Goal: Task Accomplishment & Management: Manage account settings

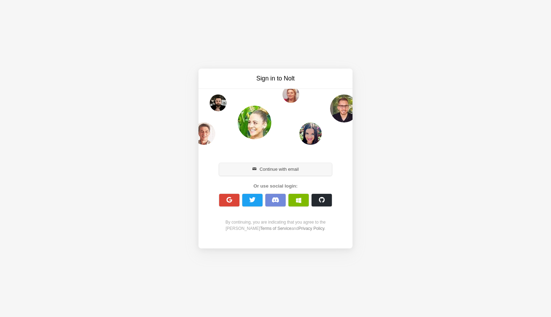
click at [278, 170] on button "Continue with email" at bounding box center [275, 169] width 113 height 13
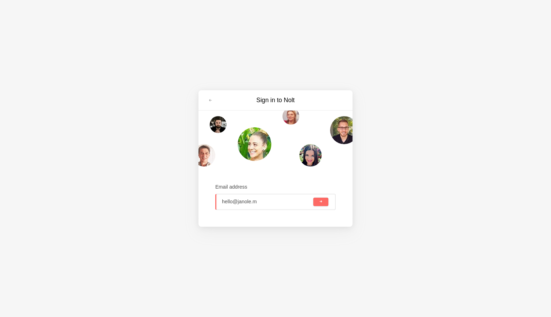
type input "[EMAIL_ADDRESS][DOMAIN_NAME]"
click at [322, 203] on span "submit" at bounding box center [321, 202] width 4 height 4
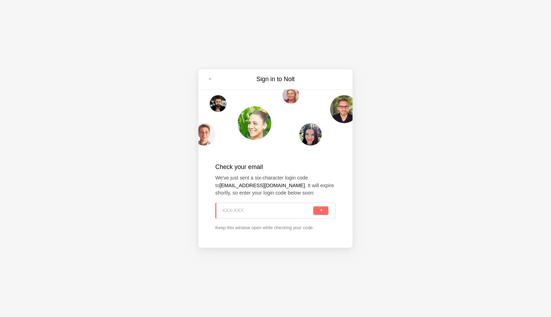
paste input "AB6-S9L"
type input "AB6-S9L"
click at [318, 212] on button "submit" at bounding box center [320, 211] width 15 height 8
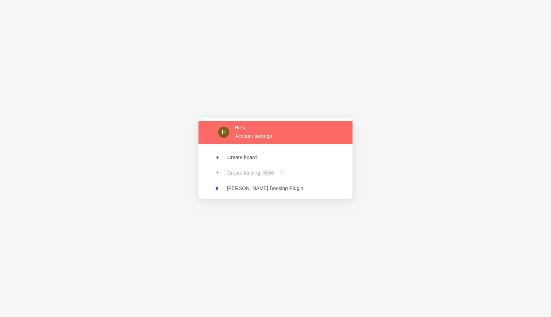
click at [273, 133] on link at bounding box center [276, 132] width 154 height 23
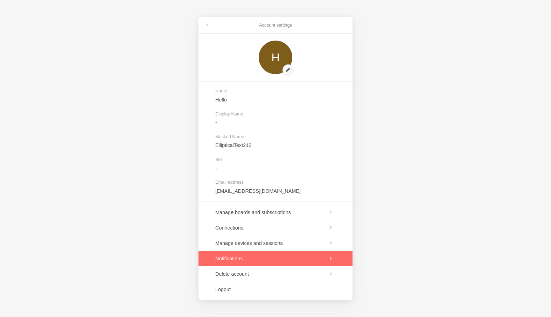
click at [282, 258] on link at bounding box center [276, 258] width 154 height 15
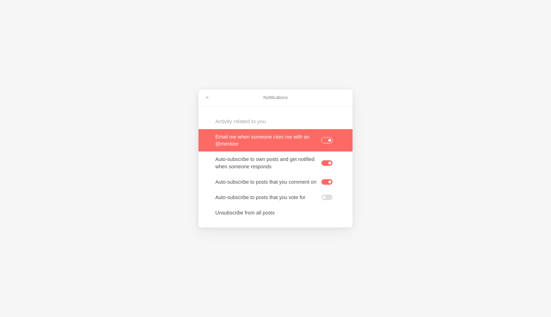
click at [327, 138] on label at bounding box center [327, 141] width 11 height 6
click at [0, 0] on input "checkbox" at bounding box center [0, 0] width 0 height 0
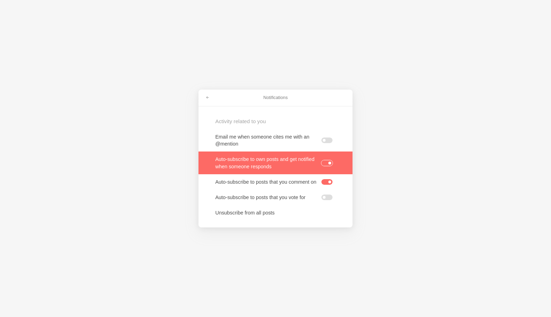
click at [327, 160] on label at bounding box center [327, 163] width 11 height 6
click at [0, 0] on input "checkbox" at bounding box center [0, 0] width 0 height 0
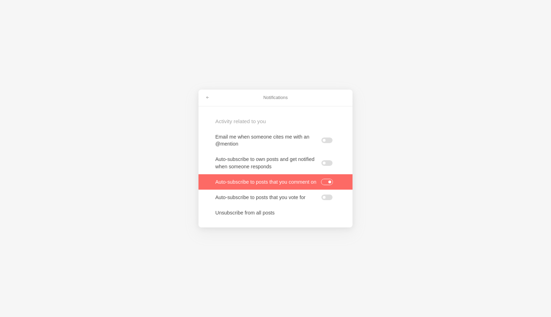
click at [327, 178] on link at bounding box center [276, 181] width 154 height 15
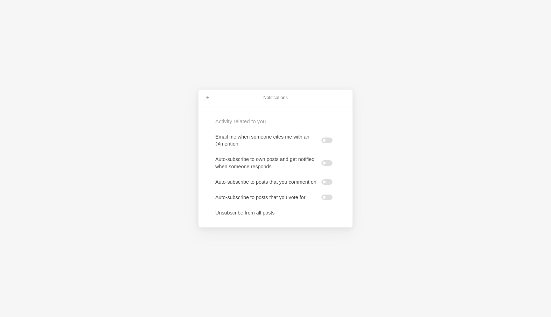
click at [312, 253] on div "Notifications Activity related to you Email me when someone cites me with an @m…" at bounding box center [275, 158] width 551 height 317
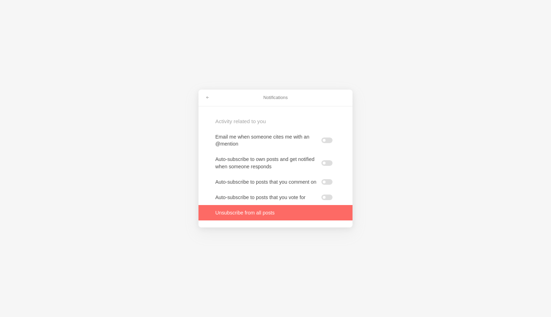
click at [277, 211] on link at bounding box center [276, 212] width 154 height 15
